Goal: Find specific page/section: Find specific page/section

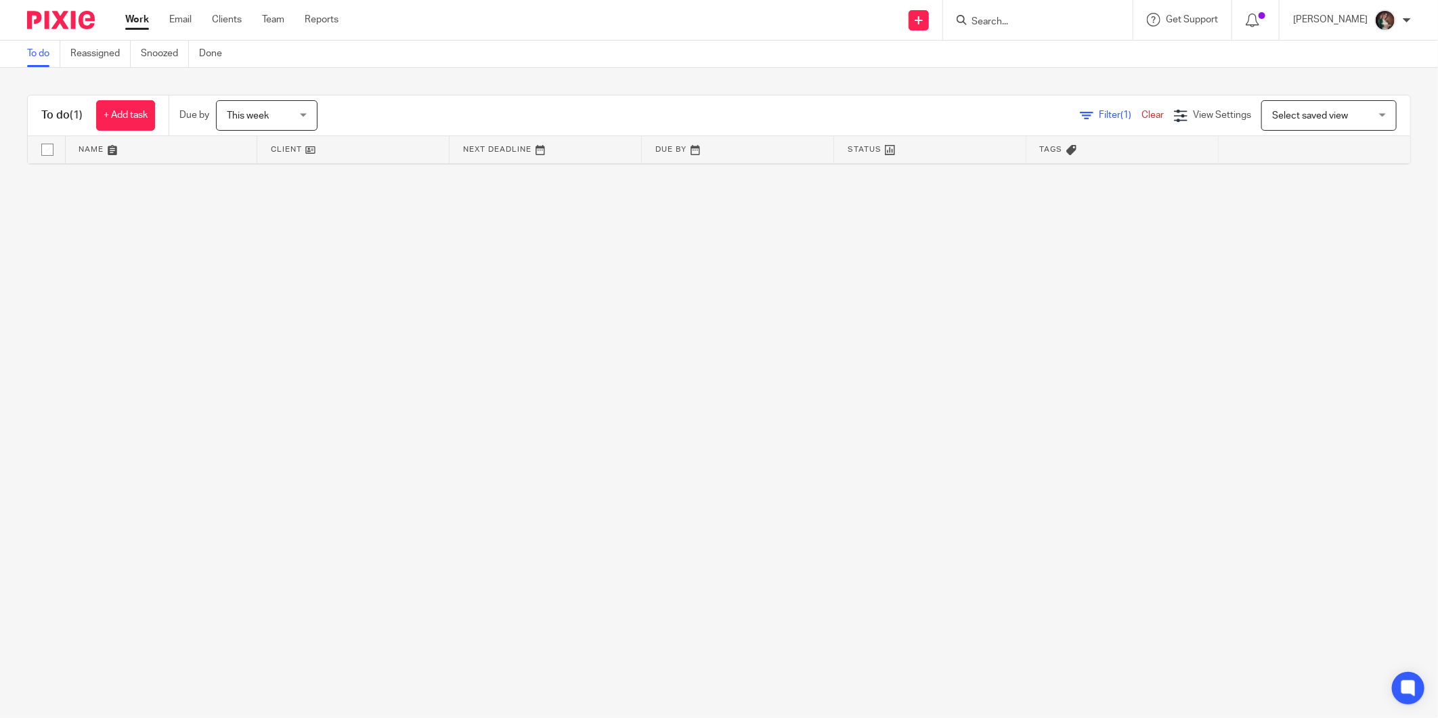
click at [1054, 19] on input "Search" at bounding box center [1031, 22] width 122 height 12
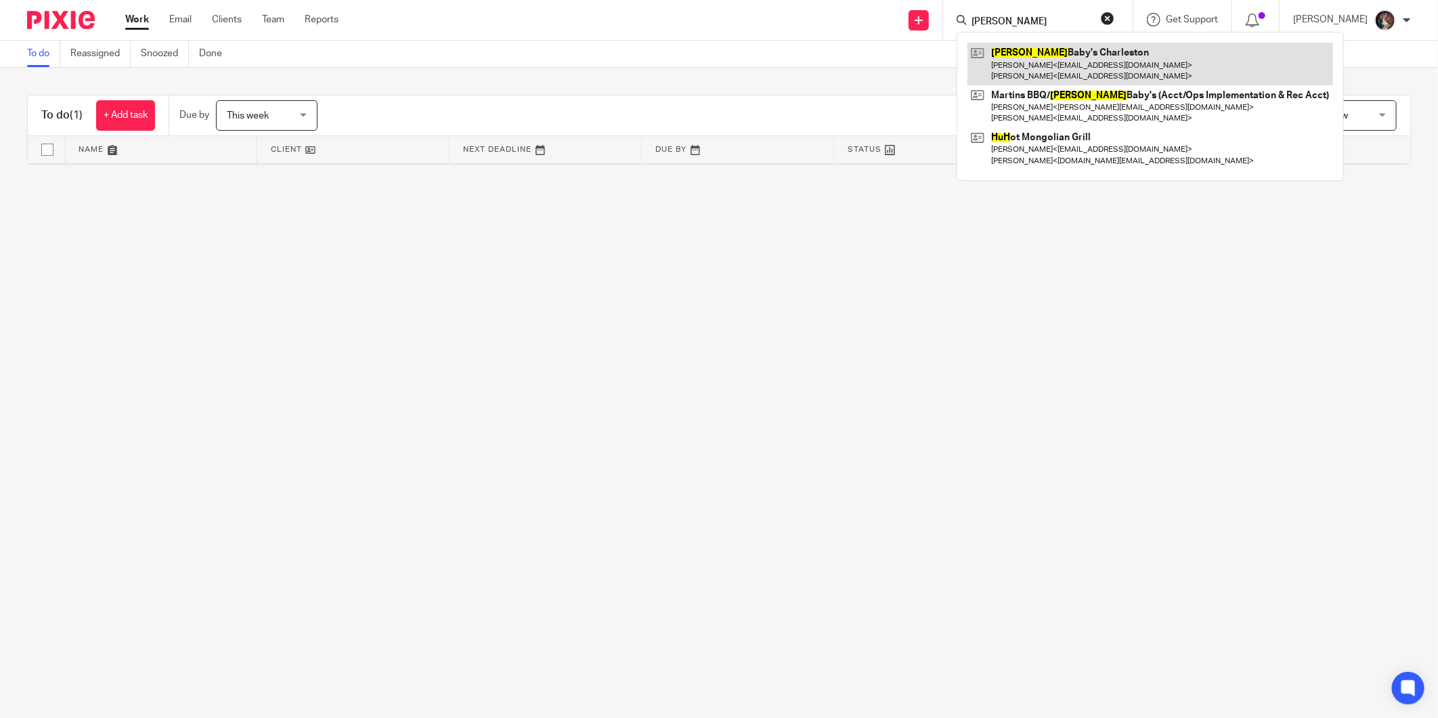
type input "[PERSON_NAME]"
click at [1057, 75] on link at bounding box center [1150, 64] width 366 height 42
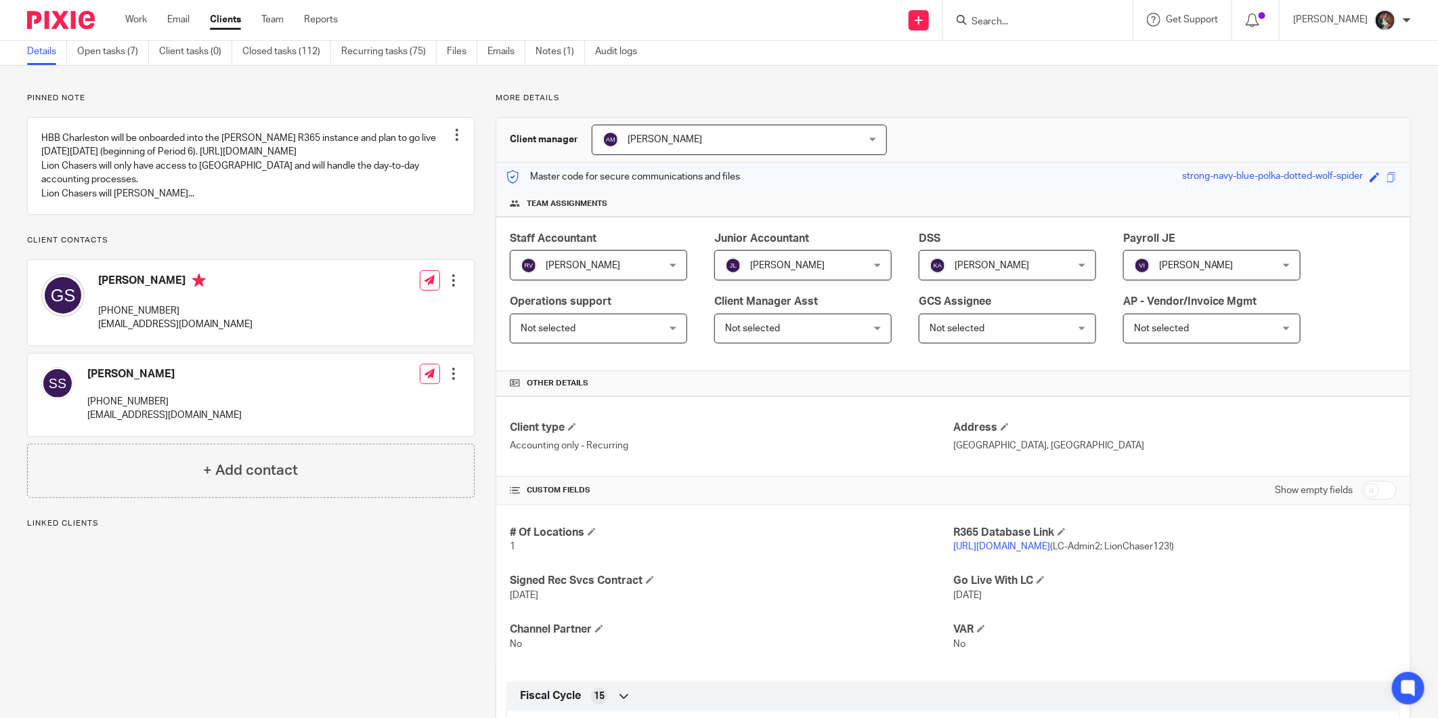
scroll to position [150, 0]
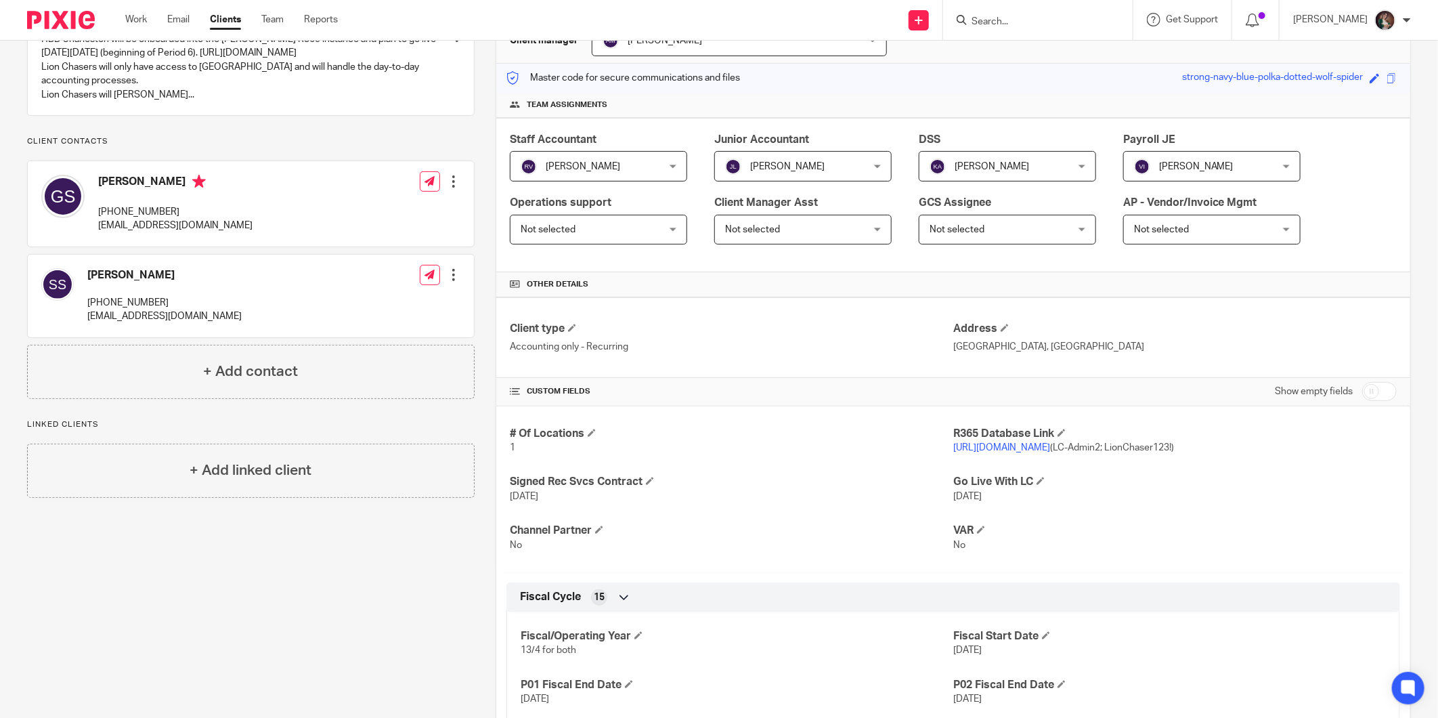
click at [978, 451] on link "[URL][DOMAIN_NAME]" at bounding box center [1001, 447] width 97 height 9
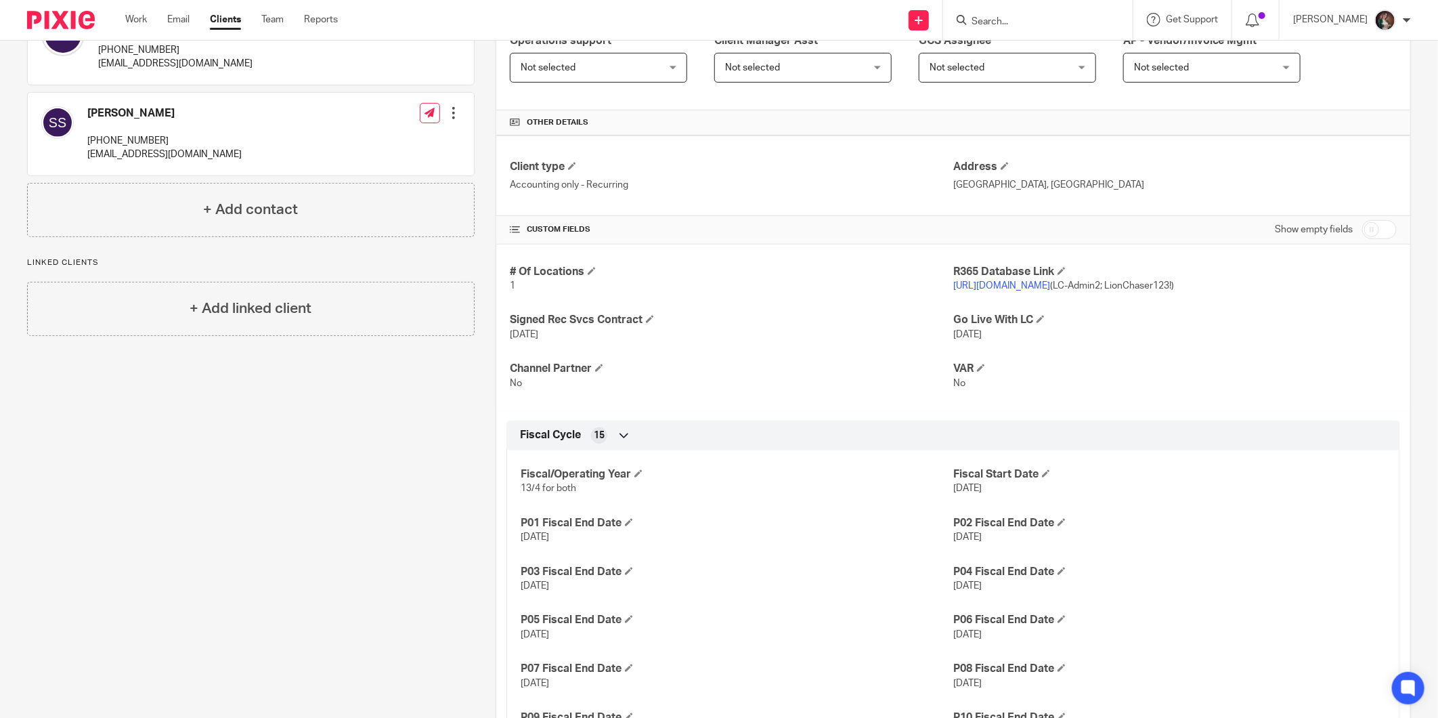
scroll to position [601, 0]
